Goal: Task Accomplishment & Management: Manage account settings

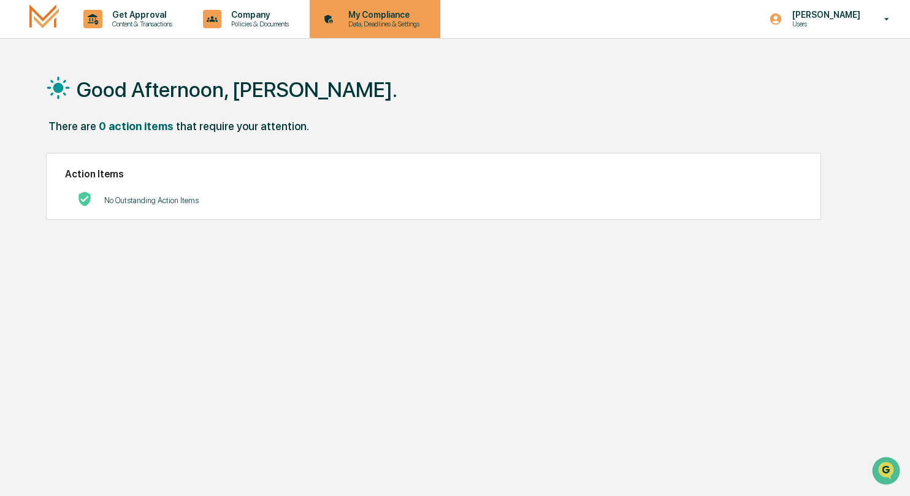
click at [399, 19] on p "My Compliance" at bounding box center [382, 15] width 87 height 10
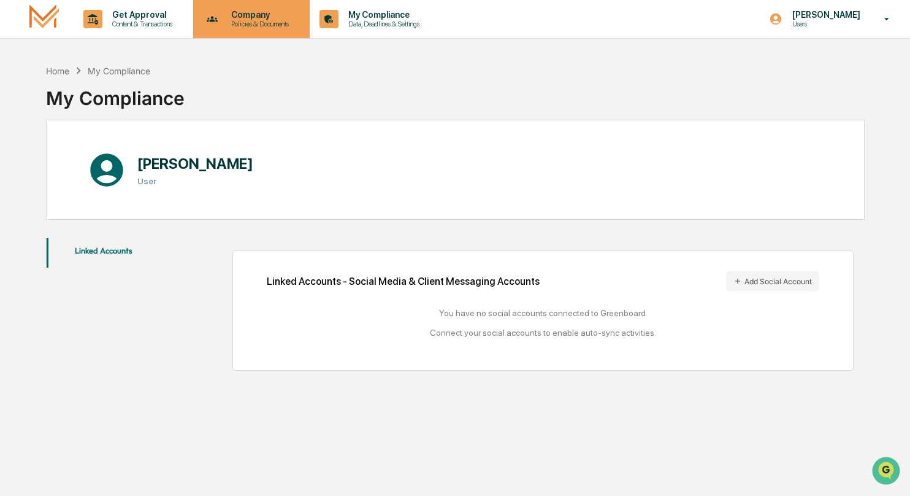
click at [218, 17] on icon at bounding box center [213, 19] width 12 height 6
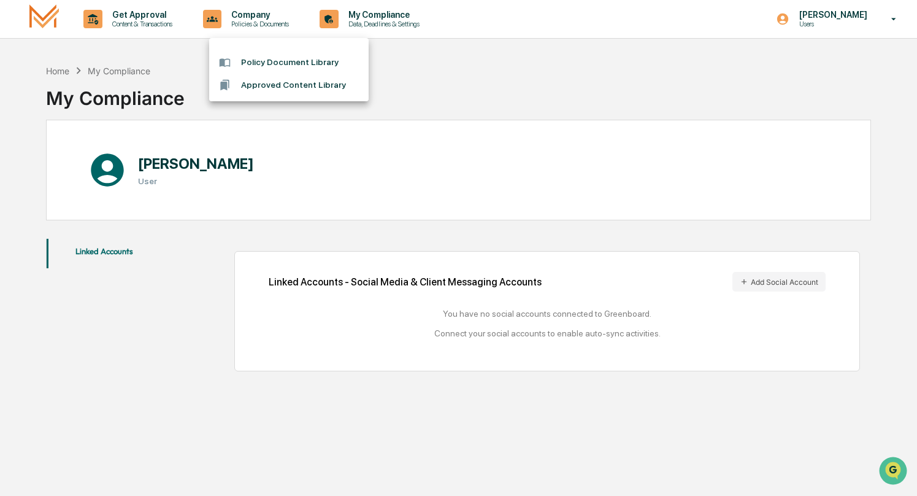
click at [144, 12] on div at bounding box center [458, 248] width 917 height 496
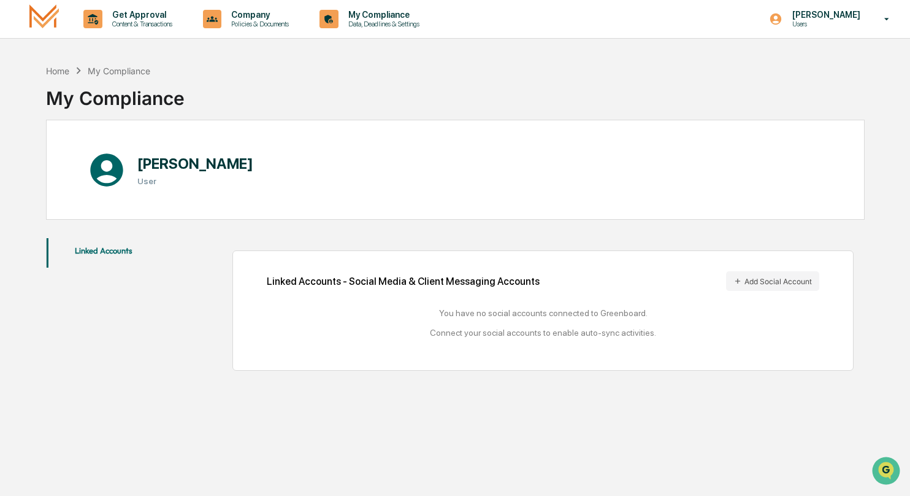
click at [142, 15] on p "Get Approval" at bounding box center [140, 15] width 76 height 10
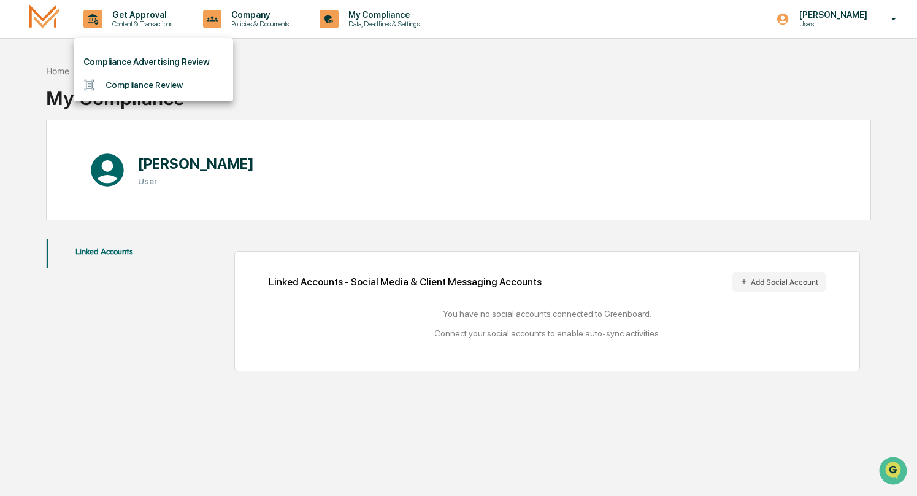
click at [144, 90] on li "Compliance Review" at bounding box center [153, 85] width 159 height 23
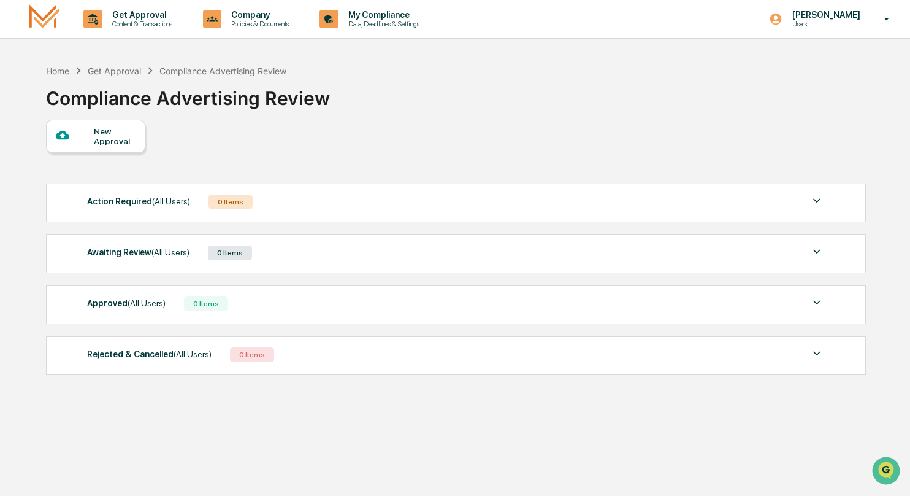
click at [859, 4] on div "[PERSON_NAME] Users" at bounding box center [833, 19] width 153 height 38
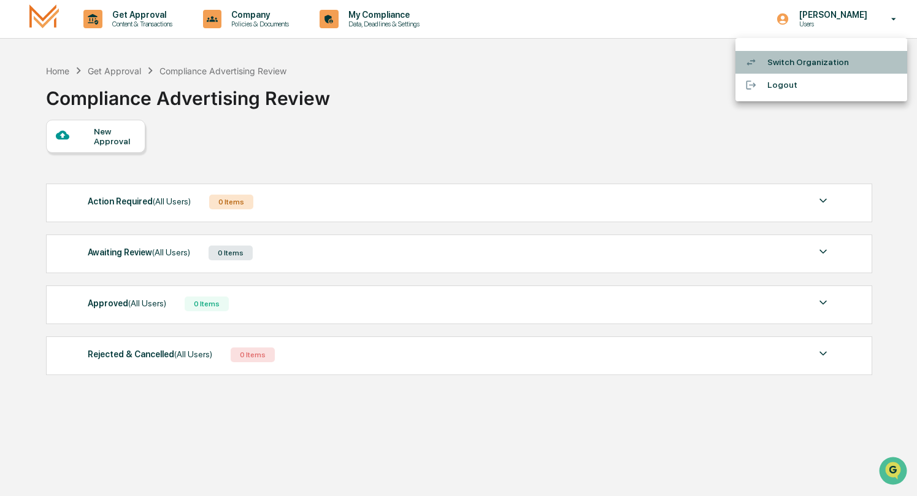
click at [823, 67] on li "Switch Organization" at bounding box center [822, 62] width 172 height 23
